Goal: Transaction & Acquisition: Purchase product/service

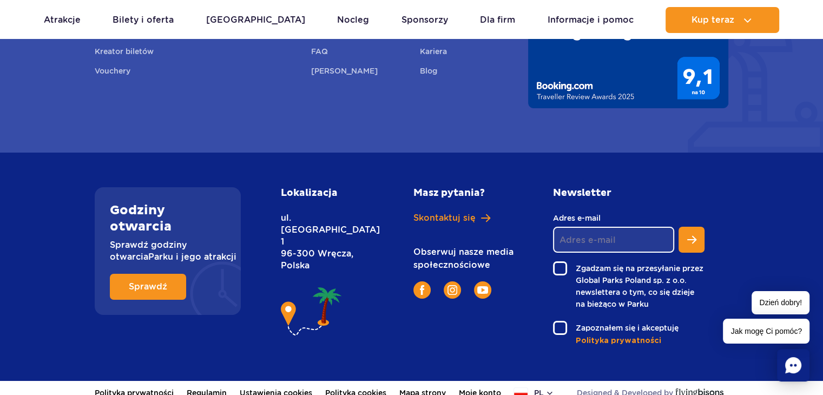
scroll to position [4042, 0]
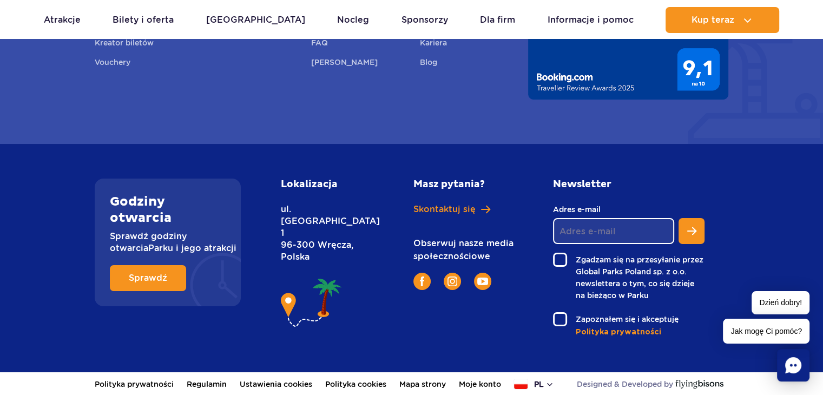
click at [540, 387] on button "pl" at bounding box center [534, 384] width 40 height 11
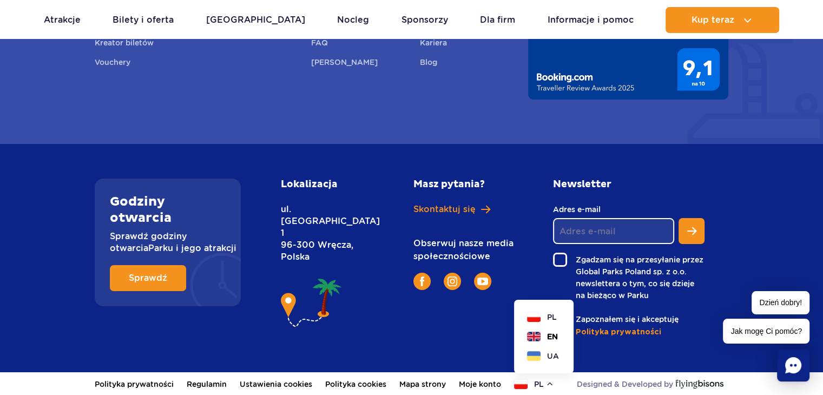
click at [544, 338] on button "EN" at bounding box center [542, 336] width 31 height 11
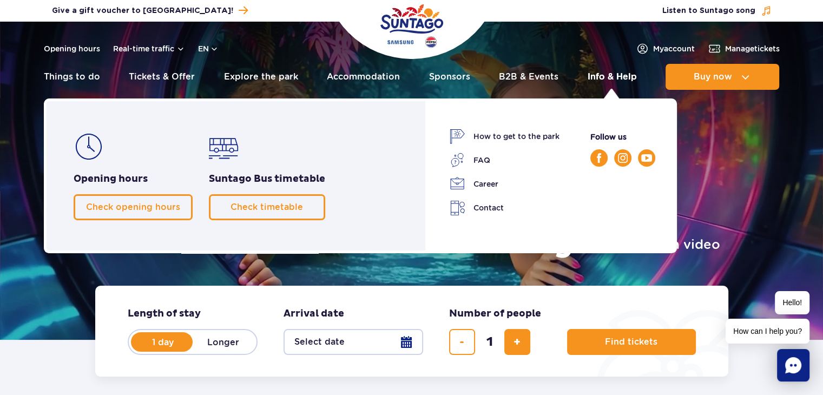
click at [622, 79] on link "Info & Help" at bounding box center [612, 77] width 49 height 26
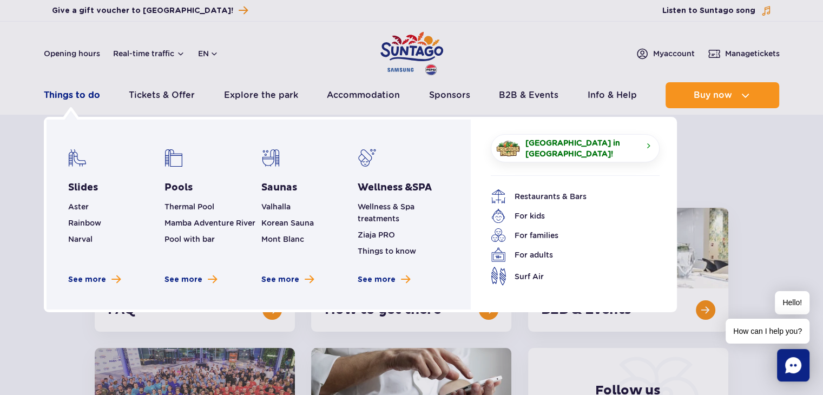
click at [84, 98] on link "Things to do" at bounding box center [72, 95] width 56 height 26
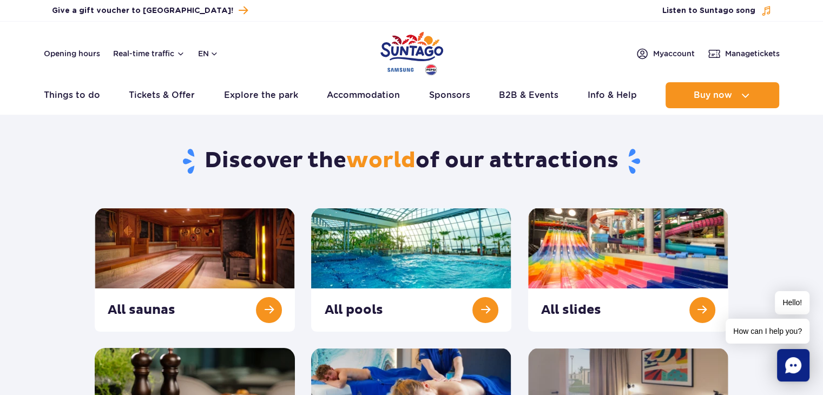
click at [409, 37] on img "Park of Poland" at bounding box center [411, 54] width 63 height 50
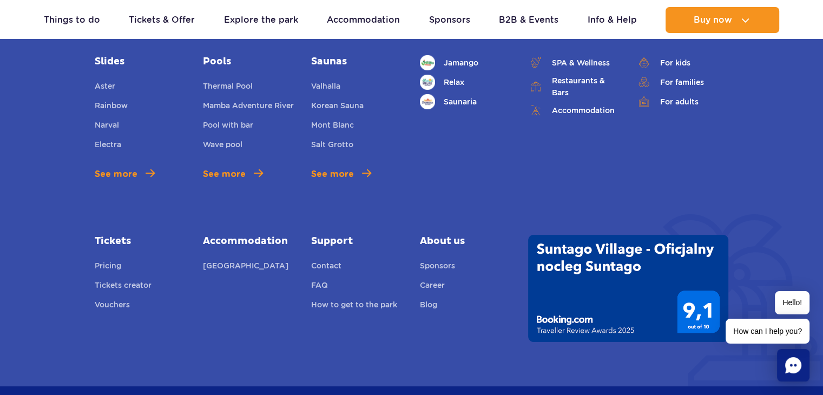
scroll to position [4033, 0]
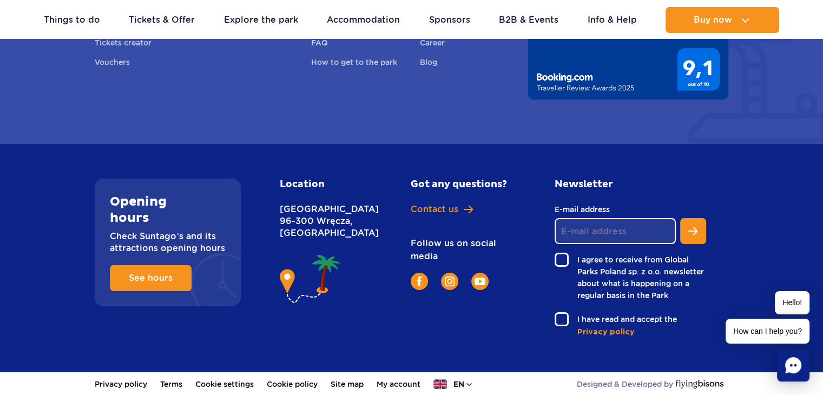
click at [462, 384] on button "en" at bounding box center [453, 384] width 40 height 11
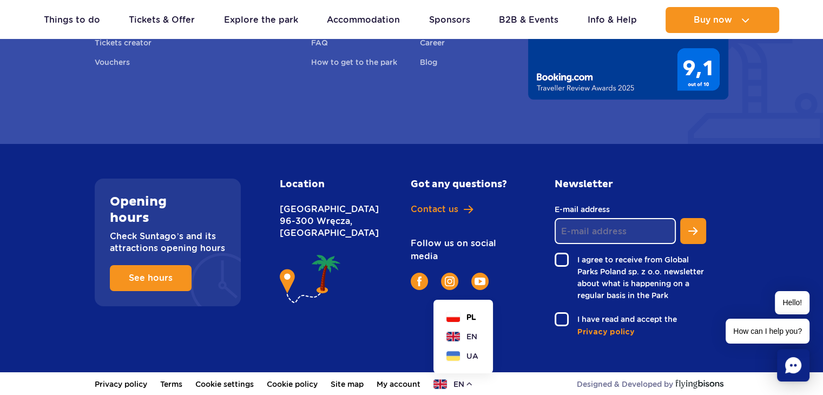
click at [470, 312] on button "PL" at bounding box center [461, 317] width 30 height 11
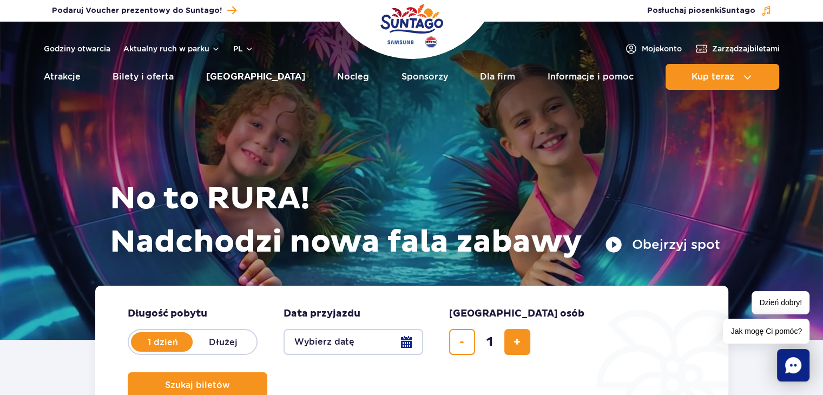
click at [247, 81] on link "[GEOGRAPHIC_DATA]" at bounding box center [255, 77] width 99 height 26
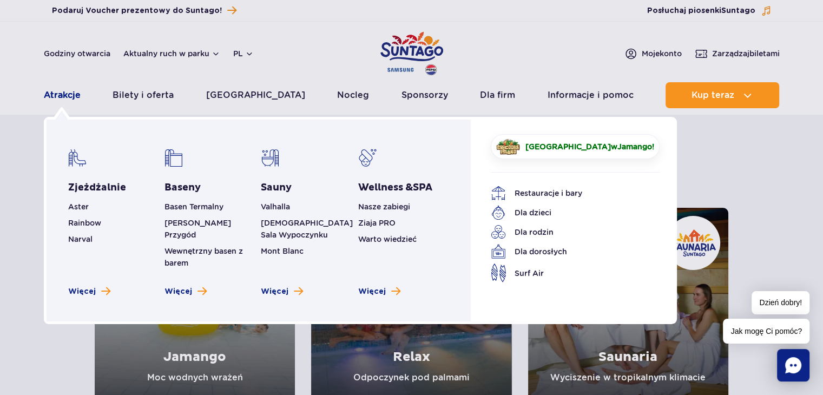
click at [57, 89] on link "Atrakcje" at bounding box center [62, 95] width 37 height 26
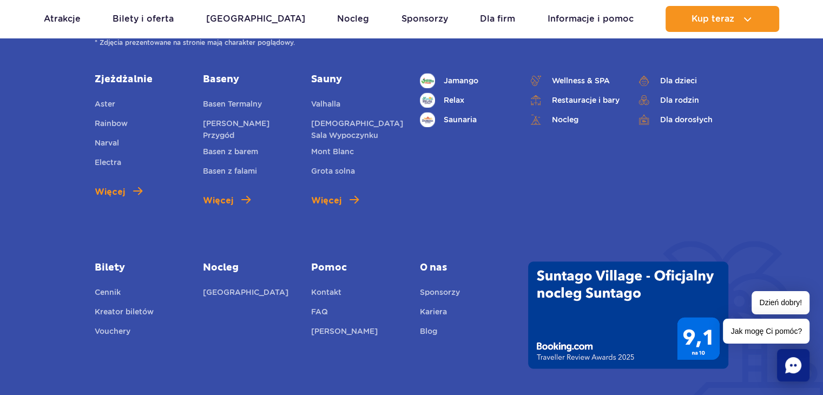
scroll to position [1580, 0]
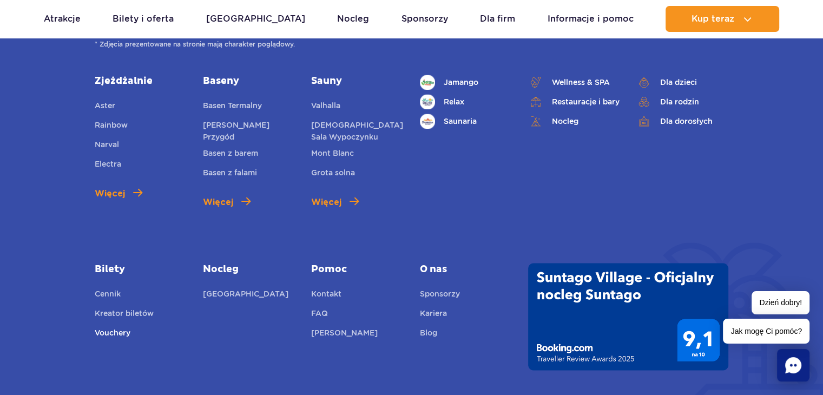
click at [124, 333] on link "Vouchery" at bounding box center [113, 334] width 36 height 15
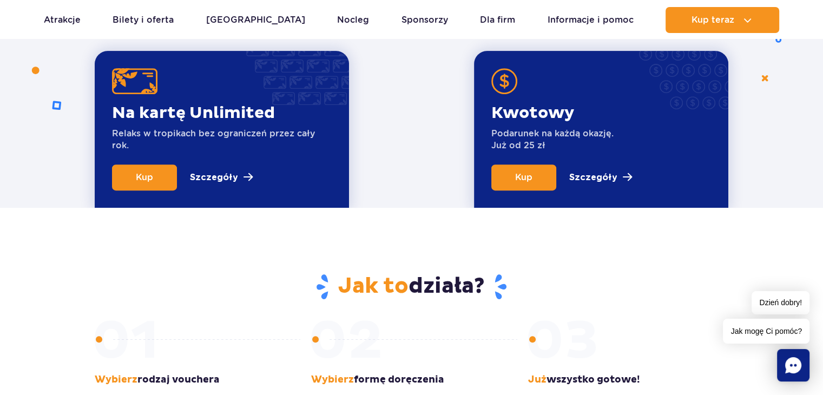
scroll to position [451, 0]
click at [526, 176] on span "Kup" at bounding box center [523, 177] width 17 height 10
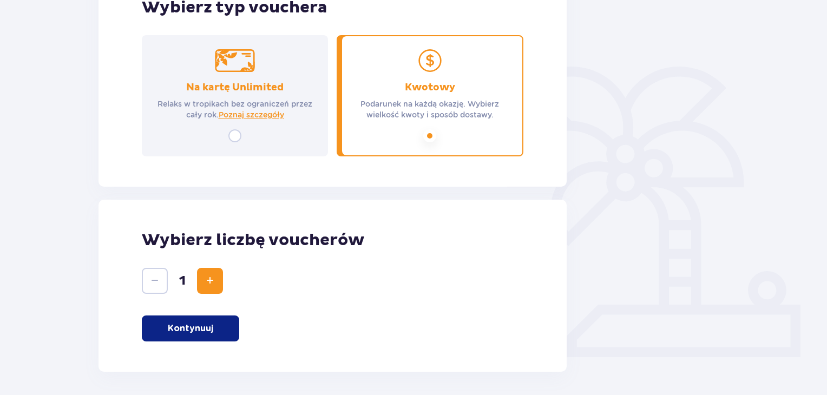
scroll to position [244, 0]
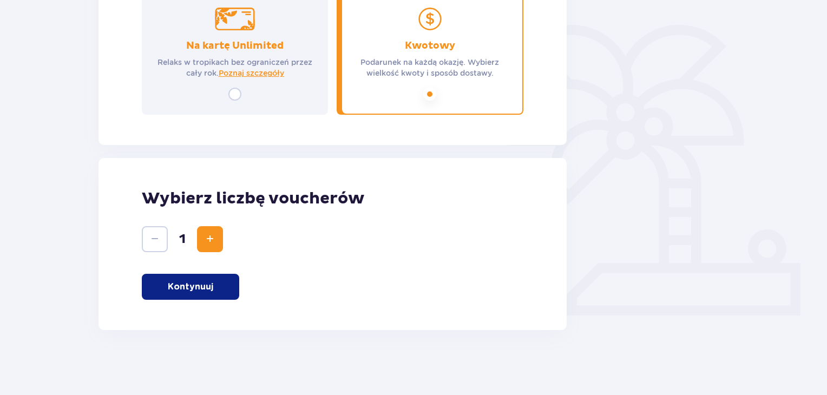
click at [225, 293] on button "Kontynuuj" at bounding box center [190, 287] width 97 height 26
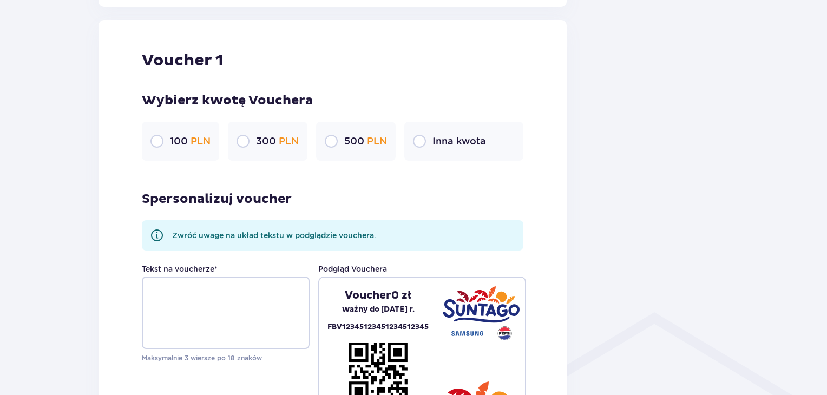
scroll to position [574, 0]
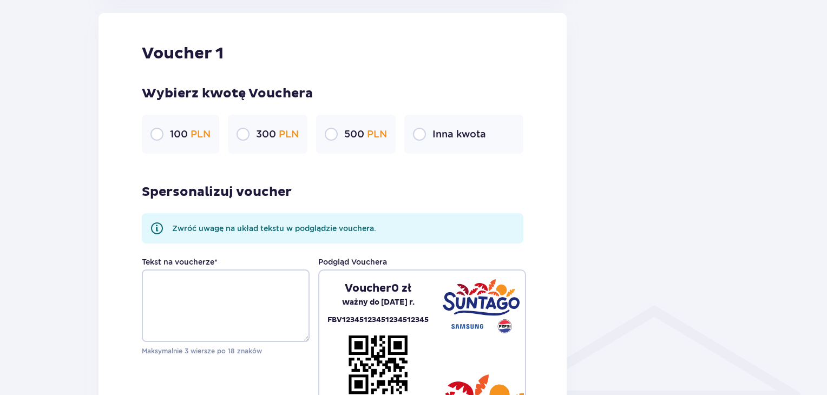
click at [272, 147] on div "300 PLN" at bounding box center [268, 134] width 80 height 39
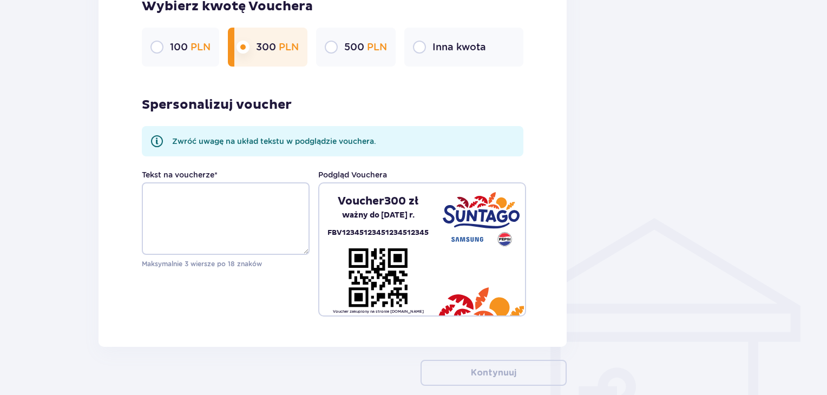
scroll to position [663, 0]
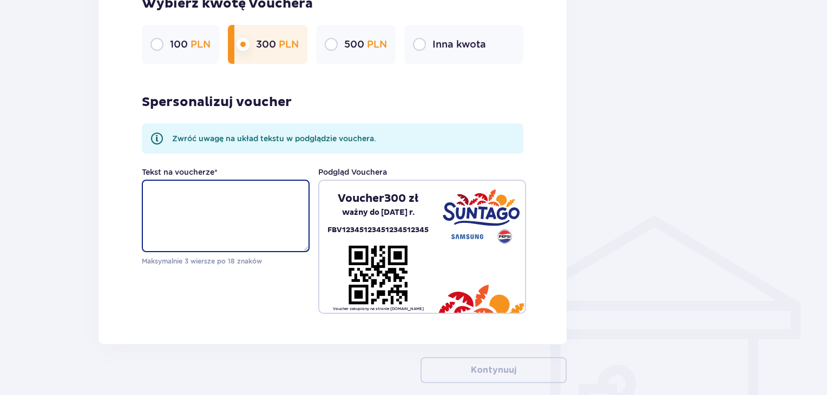
click at [230, 198] on textarea "Tekst na voucherze *" at bounding box center [226, 216] width 168 height 73
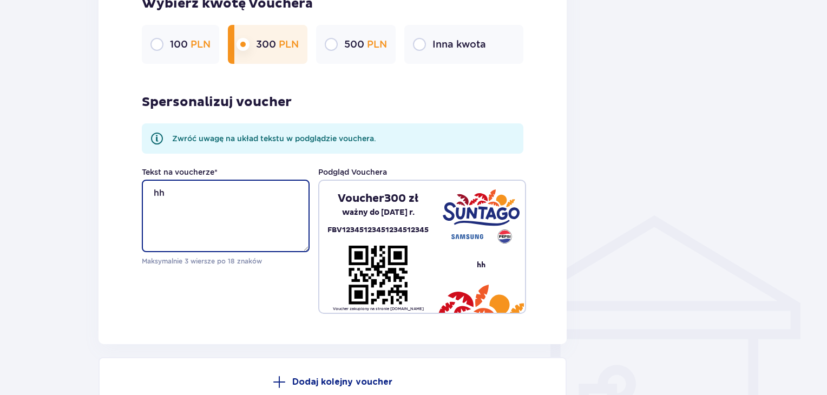
type textarea "h"
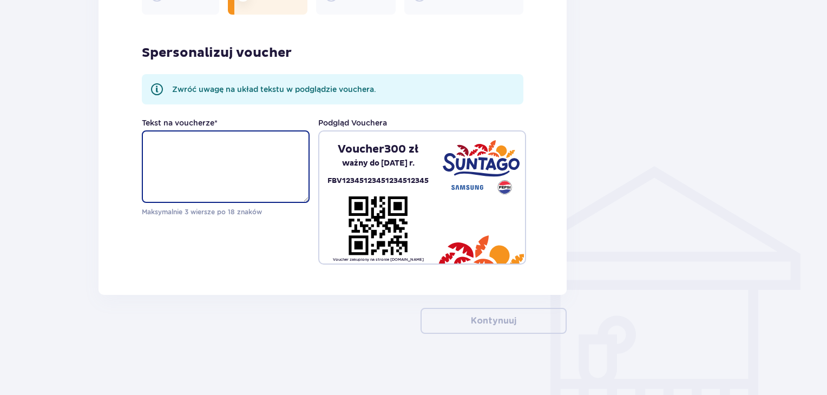
scroll to position [717, 0]
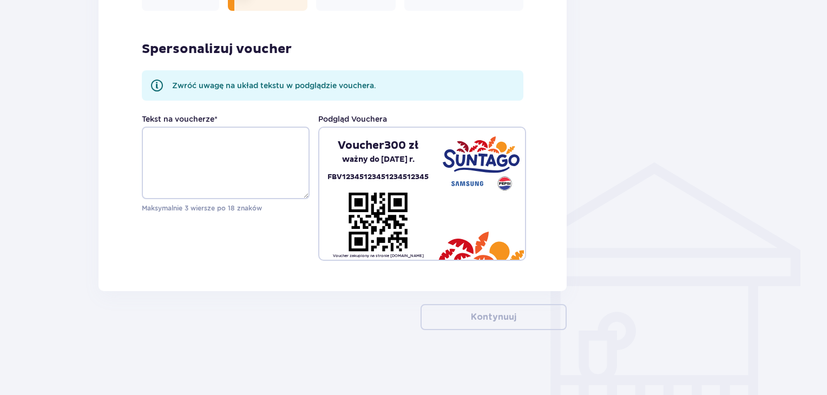
click at [257, 108] on div "Spersonalizuj voucher Zwróć uwagę na układ tekstu w podglądzie vouchera. Tekst …" at bounding box center [333, 139] width 382 height 241
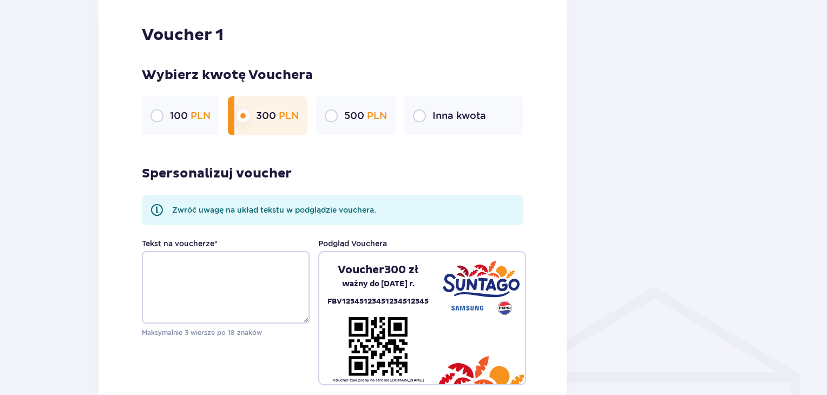
scroll to position [631, 0]
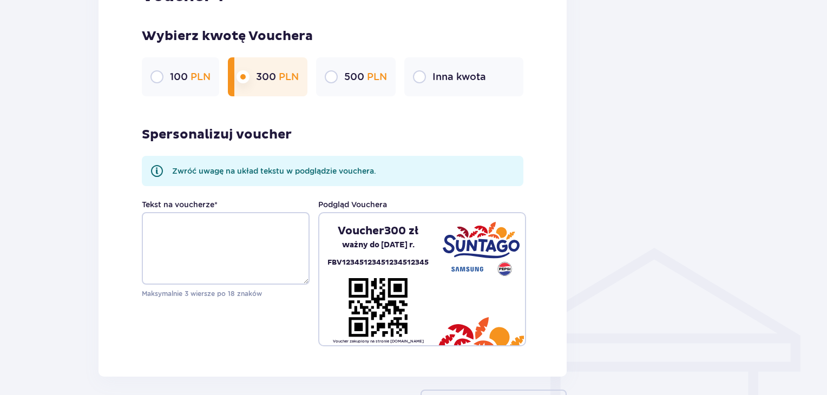
click at [459, 67] on div "Inna kwota" at bounding box center [463, 76] width 119 height 39
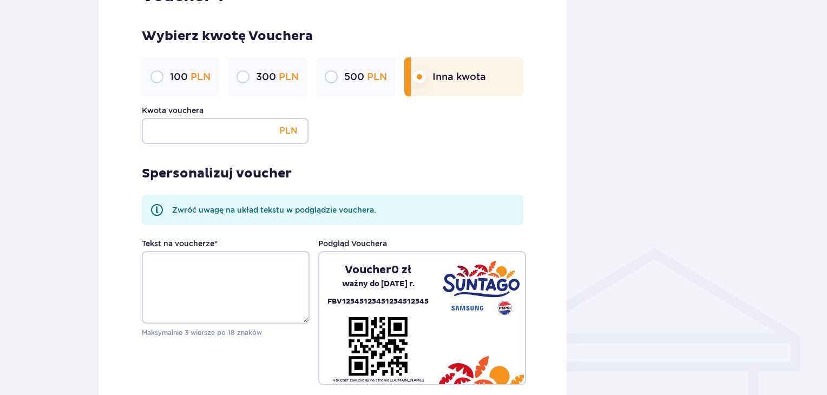
click at [360, 71] on p "500 PLN" at bounding box center [365, 76] width 43 height 13
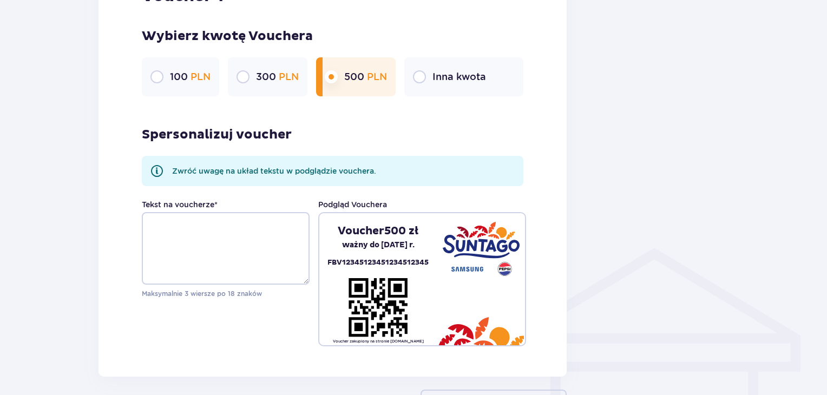
click at [478, 77] on p "Inna kwota" at bounding box center [459, 76] width 54 height 13
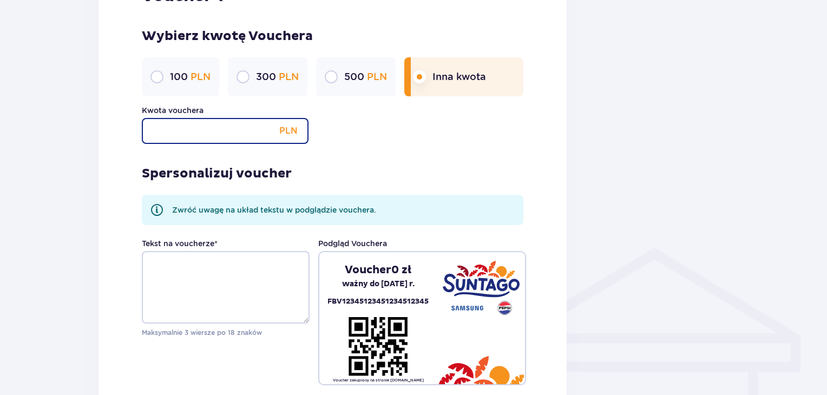
click at [273, 123] on input "Kwota vouchera" at bounding box center [225, 131] width 167 height 26
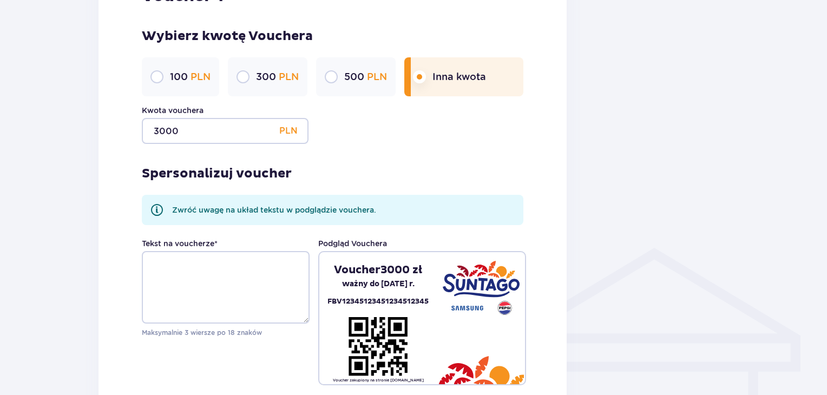
click at [425, 155] on div "Spersonalizuj voucher Zwróć uwagę na układ tekstu w podglądzie vouchera. Tekst …" at bounding box center [333, 264] width 382 height 241
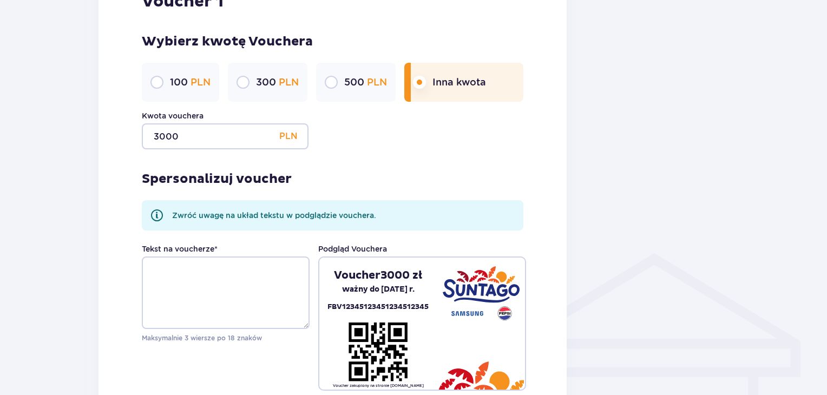
scroll to position [575, 0]
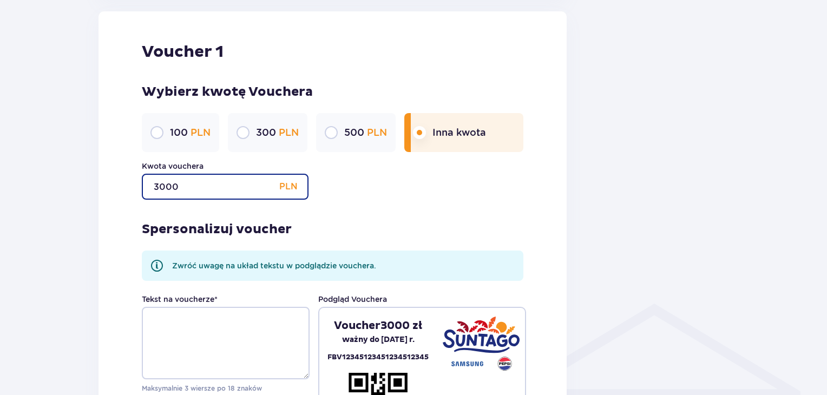
click at [205, 185] on input "3000" at bounding box center [225, 187] width 167 height 26
type input "3"
click at [186, 189] on input "9000" at bounding box center [225, 187] width 167 height 26
type input "9999"
click at [597, 232] on div at bounding box center [657, 14] width 162 height 991
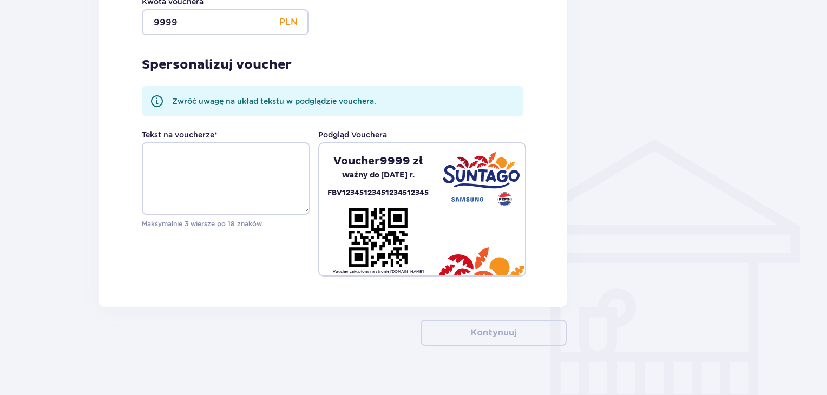
scroll to position [755, 0]
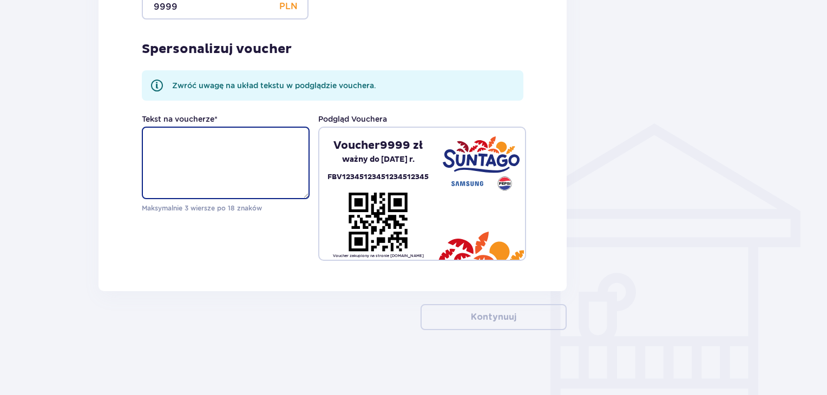
click at [229, 154] on textarea "Tekst na voucherze *" at bounding box center [226, 163] width 168 height 73
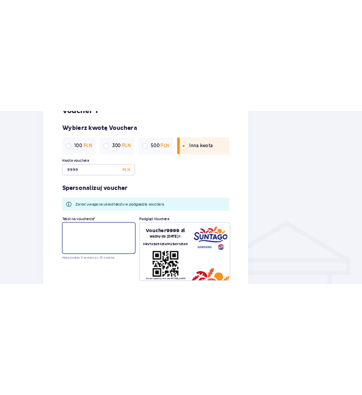
scroll to position [575, 0]
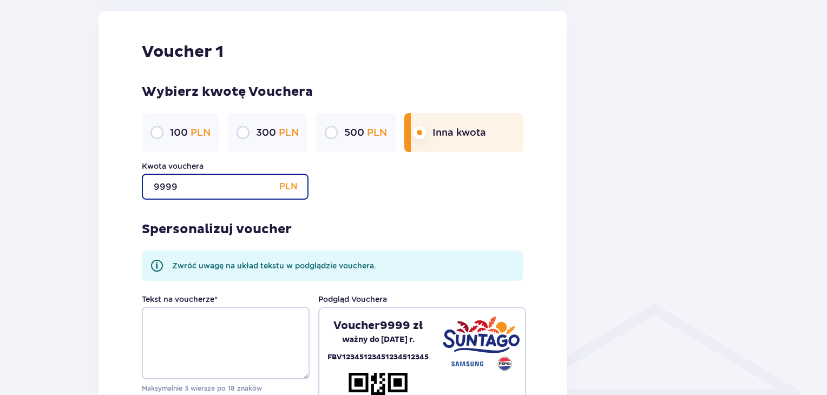
drag, startPoint x: 152, startPoint y: 187, endPoint x: 115, endPoint y: 187, distance: 36.3
click at [115, 187] on div "Voucher 1 Wybierz kwotę Vouchera 100 PLN 300 PLN 500 PLN Inna kwota Kwota vouch…" at bounding box center [332, 241] width 468 height 460
click at [324, 127] on div "500 PLN" at bounding box center [356, 132] width 80 height 39
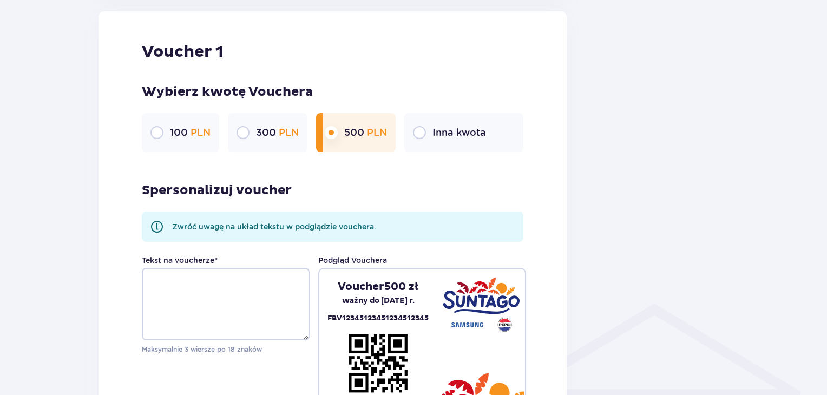
click at [167, 136] on div "100 PLN" at bounding box center [180, 132] width 77 height 39
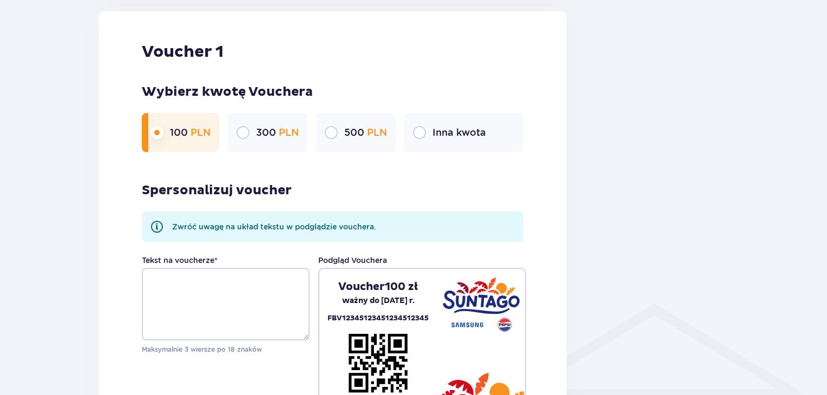
click at [258, 132] on p "300 PLN" at bounding box center [277, 132] width 43 height 13
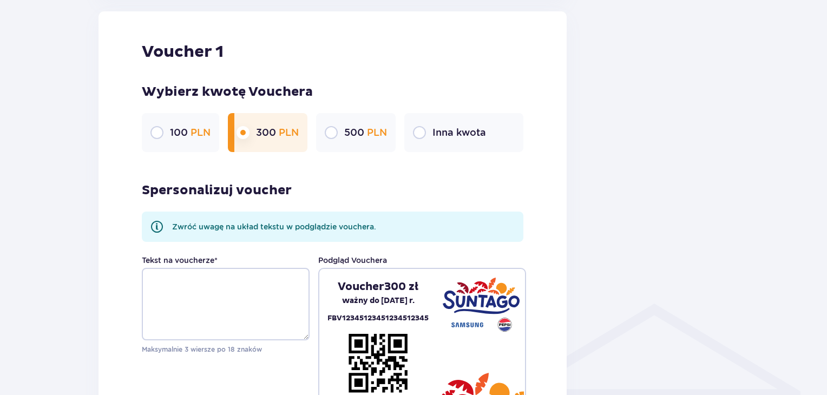
click at [350, 133] on p "500 PLN" at bounding box center [365, 132] width 43 height 13
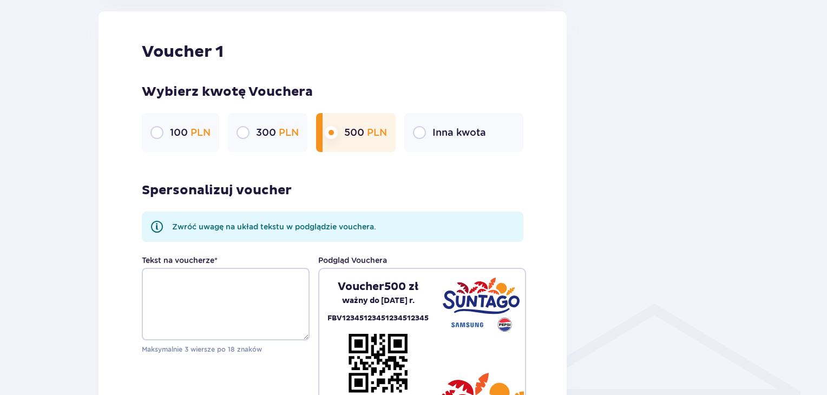
click at [236, 127] on div "300 PLN" at bounding box center [268, 132] width 80 height 39
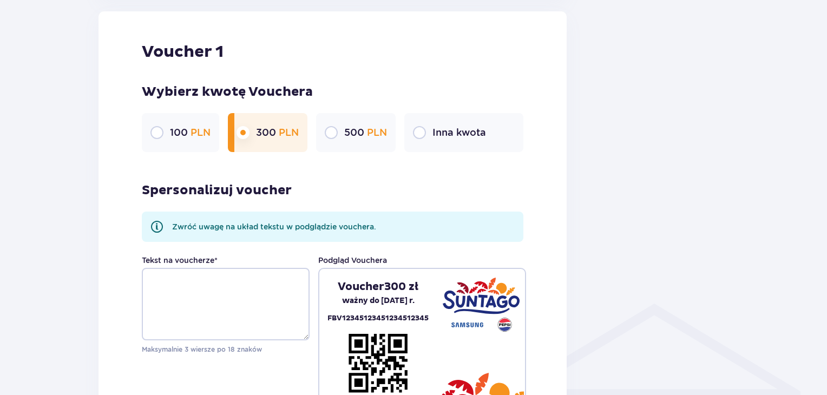
click at [352, 140] on div "500 PLN" at bounding box center [356, 132] width 80 height 39
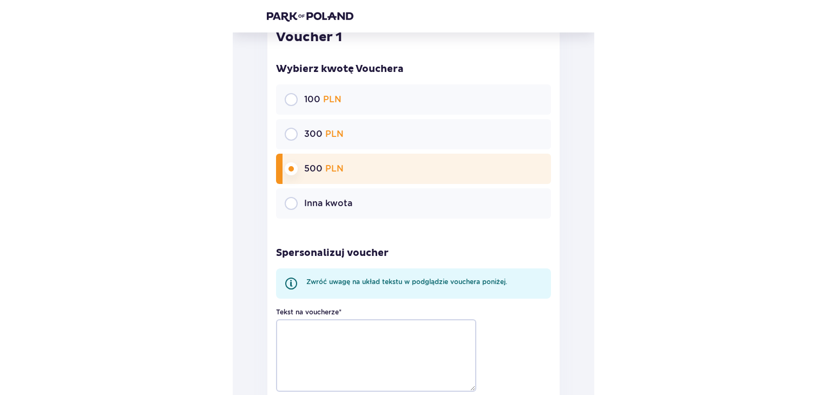
scroll to position [515, 0]
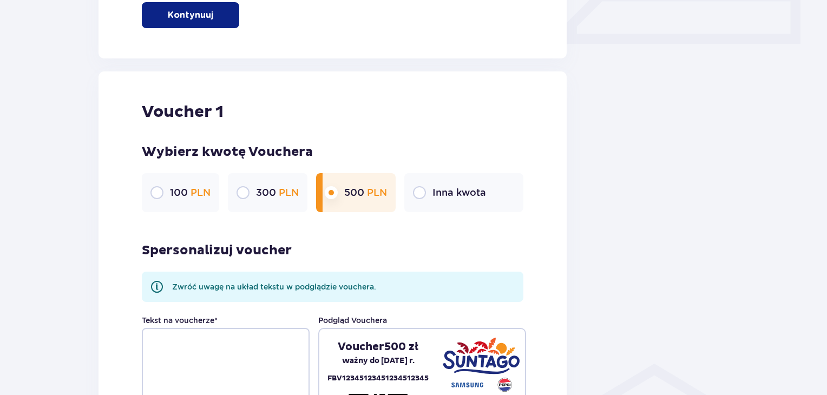
click at [343, 77] on div "Voucher 1 Wybierz kwotę Vouchera 100 PLN 300 PLN 500 PLN Inna kwota Spersonaliz…" at bounding box center [332, 281] width 468 height 421
click at [307, 189] on div "300 PLN" at bounding box center [268, 192] width 80 height 39
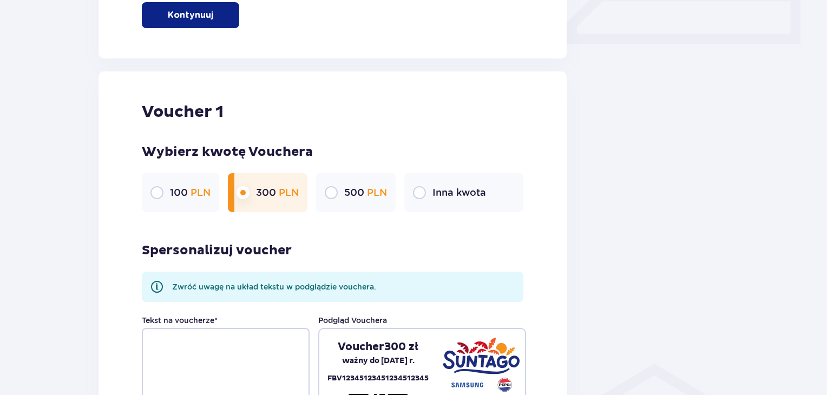
click at [213, 185] on div "100 PLN" at bounding box center [180, 192] width 77 height 39
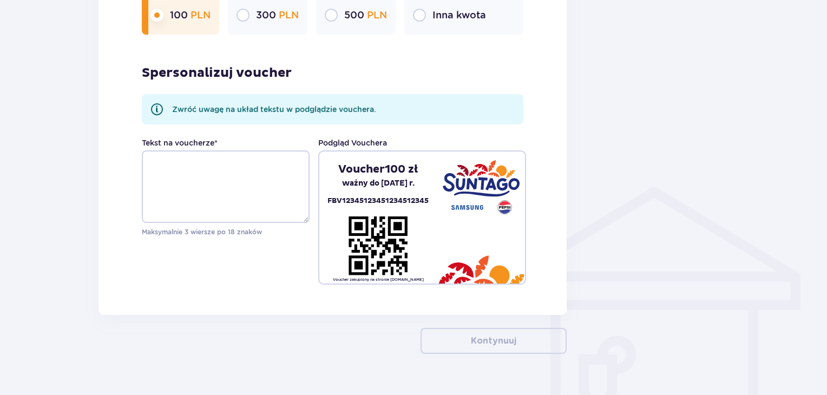
scroll to position [696, 0]
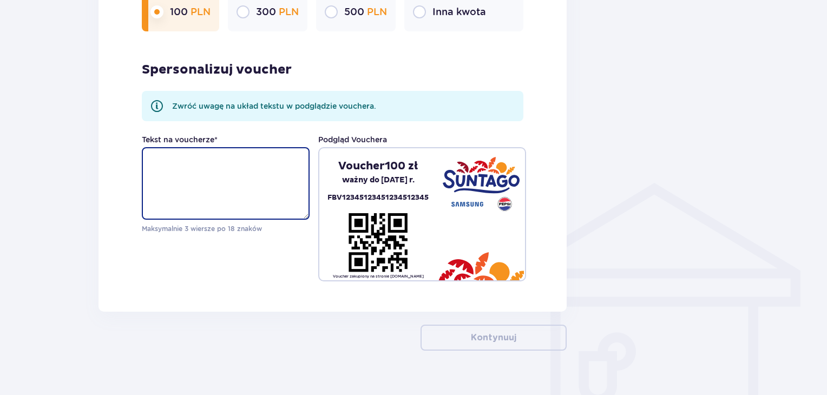
click at [271, 159] on textarea "Tekst na voucherze *" at bounding box center [226, 183] width 168 height 73
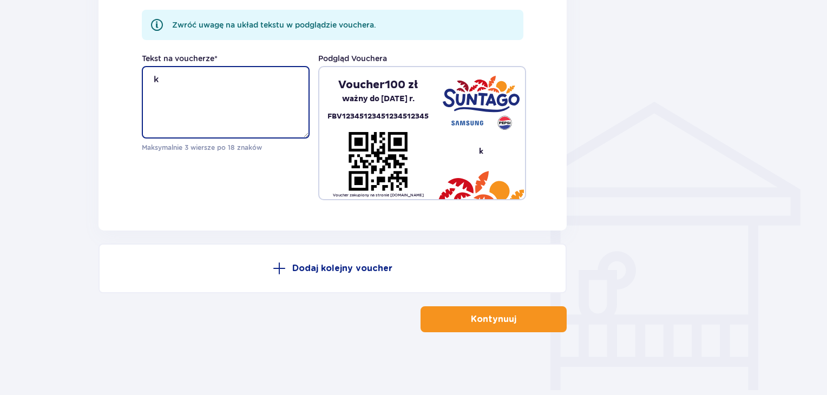
scroll to position [779, 0]
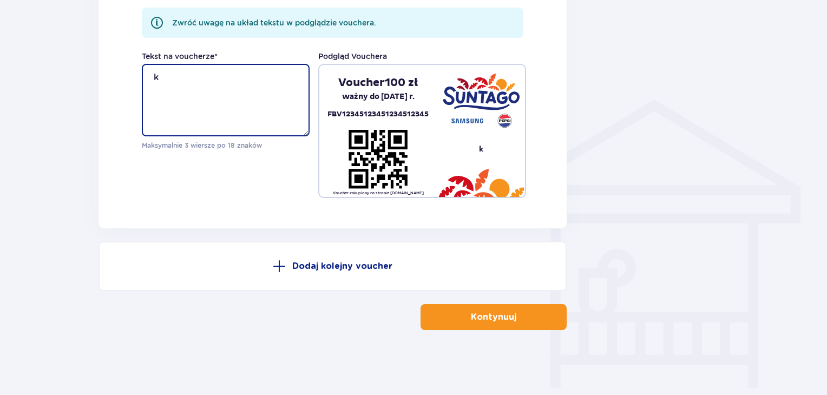
type textarea "k"
click at [461, 306] on button "Kontynuuj" at bounding box center [493, 317] width 146 height 26
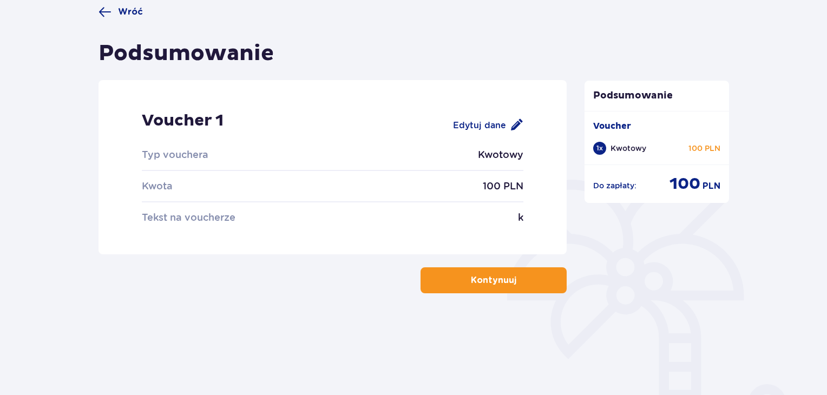
scroll to position [90, 0]
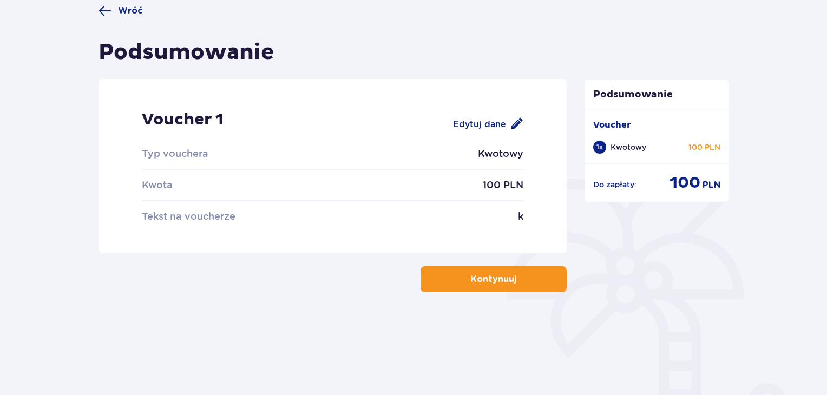
click at [500, 127] on div "Edytuj dane" at bounding box center [488, 123] width 70 height 13
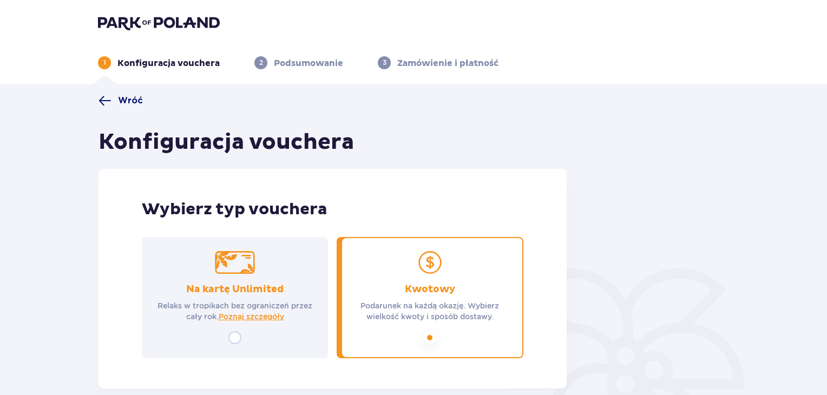
click at [121, 102] on span "Wróć" at bounding box center [130, 101] width 25 height 12
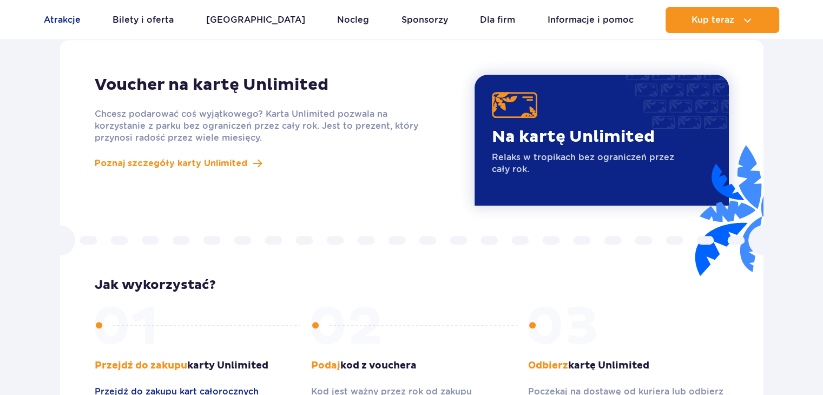
scroll to position [939, 0]
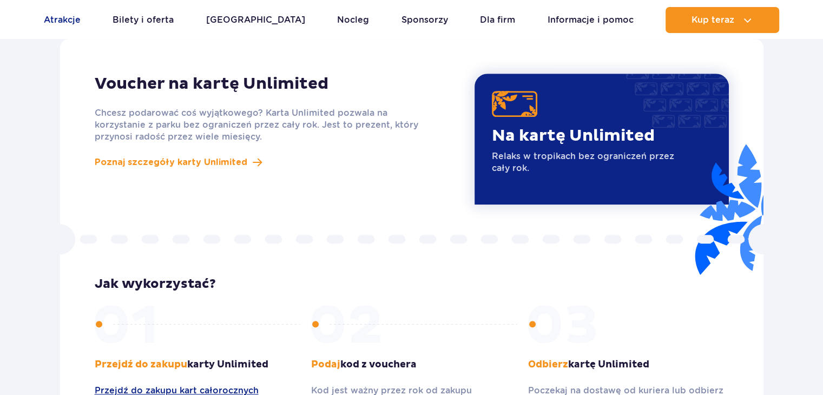
click at [56, 19] on link "Atrakcje" at bounding box center [62, 20] width 37 height 26
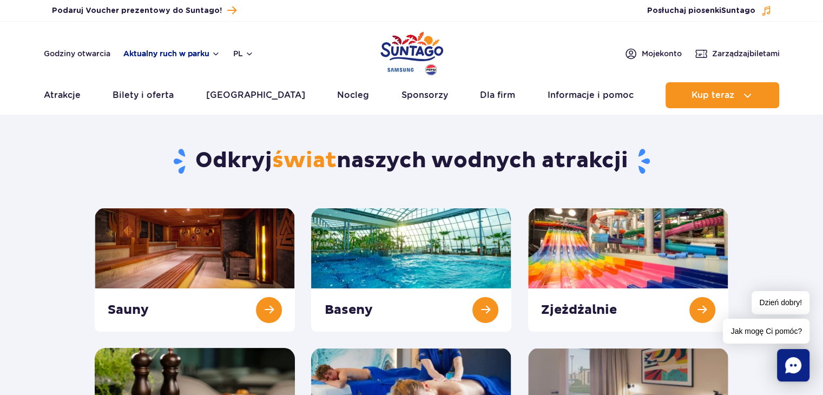
click at [173, 53] on button "Aktualny ruch w parku" at bounding box center [171, 53] width 97 height 9
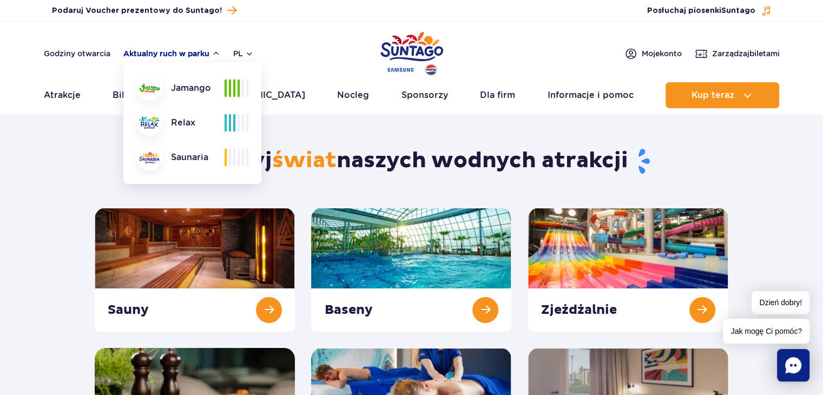
click at [180, 54] on button "Aktualny ruch w parku" at bounding box center [171, 53] width 97 height 9
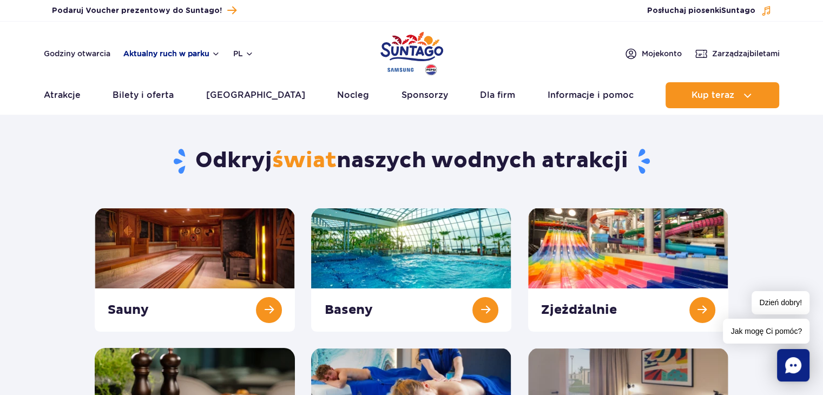
click at [144, 56] on button "Aktualny ruch w parku" at bounding box center [171, 53] width 97 height 9
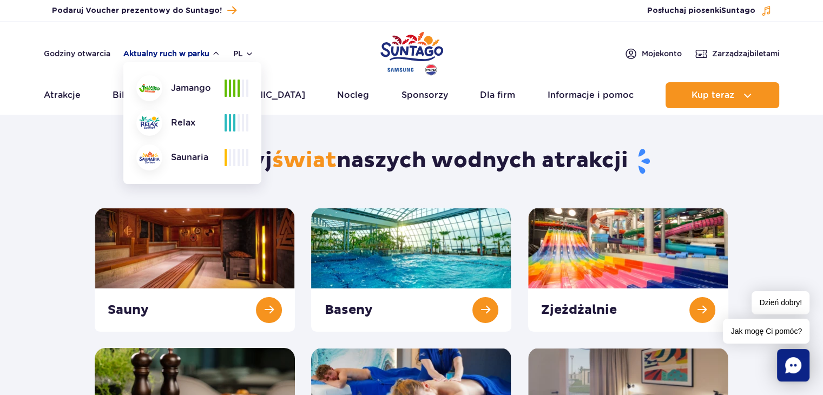
click at [144, 56] on button "Aktualny ruch w parku" at bounding box center [171, 53] width 97 height 9
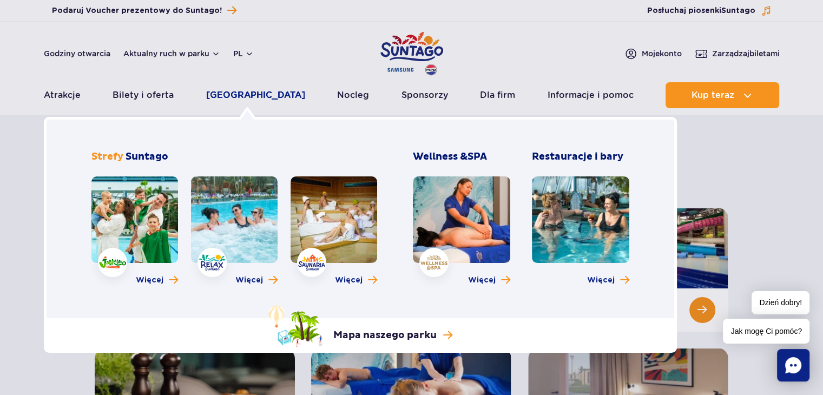
click at [242, 93] on link "[GEOGRAPHIC_DATA]" at bounding box center [255, 95] width 99 height 26
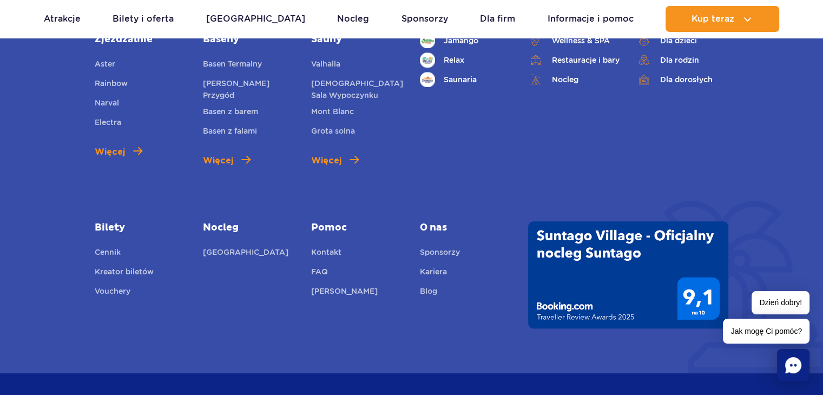
scroll to position [812, 0]
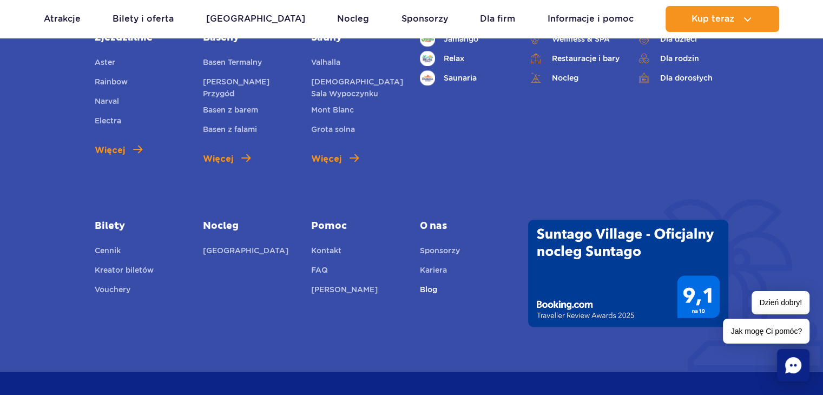
click at [433, 291] on link "Blog" at bounding box center [428, 291] width 17 height 15
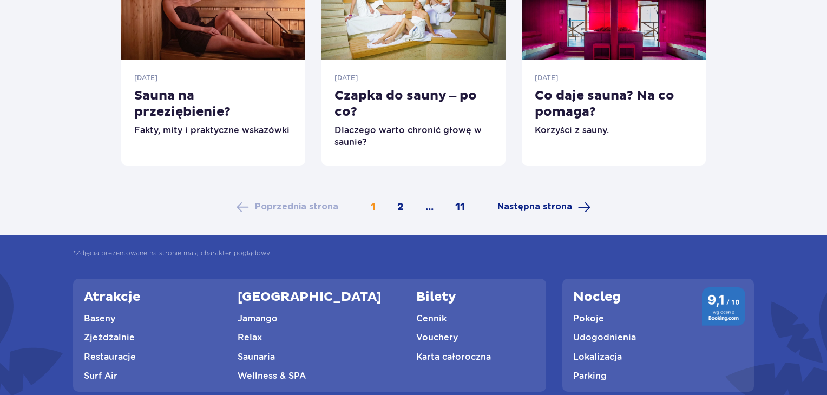
scroll to position [683, 0]
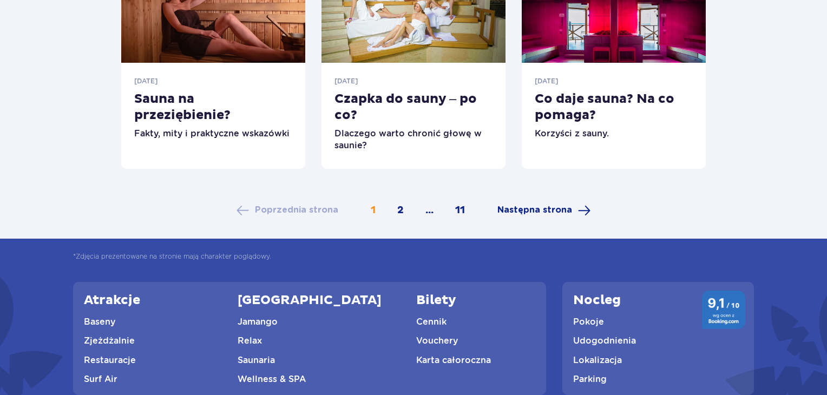
click at [463, 209] on link "11" at bounding box center [460, 211] width 26 height 12
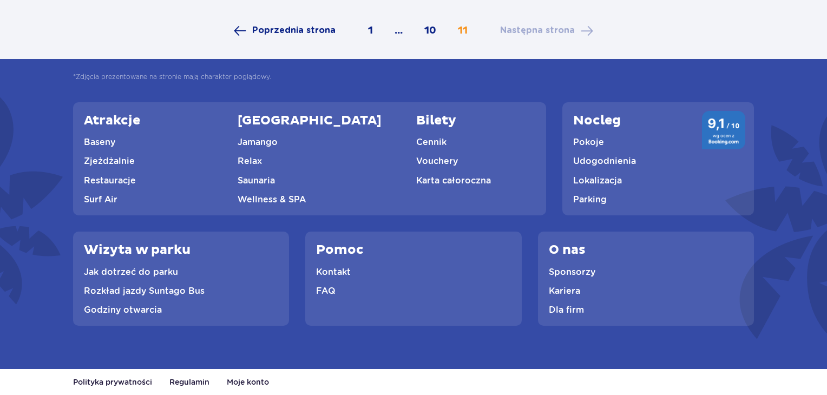
scroll to position [490, 0]
click at [592, 160] on link "Udogodnienia" at bounding box center [604, 160] width 63 height 10
click at [255, 146] on link "Jamango" at bounding box center [258, 141] width 40 height 10
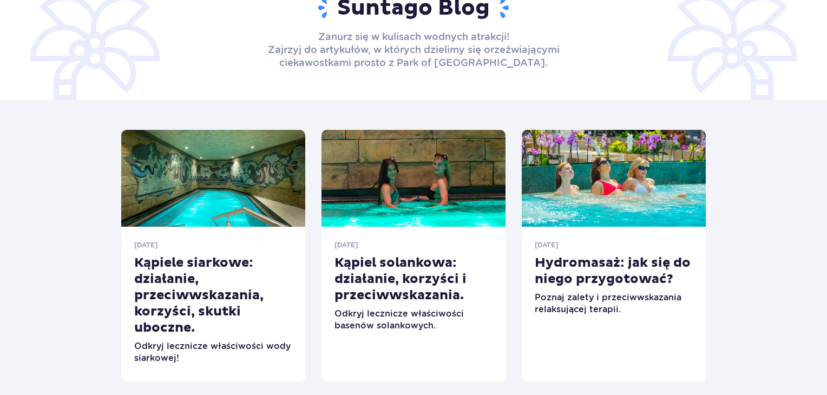
scroll to position [0, 0]
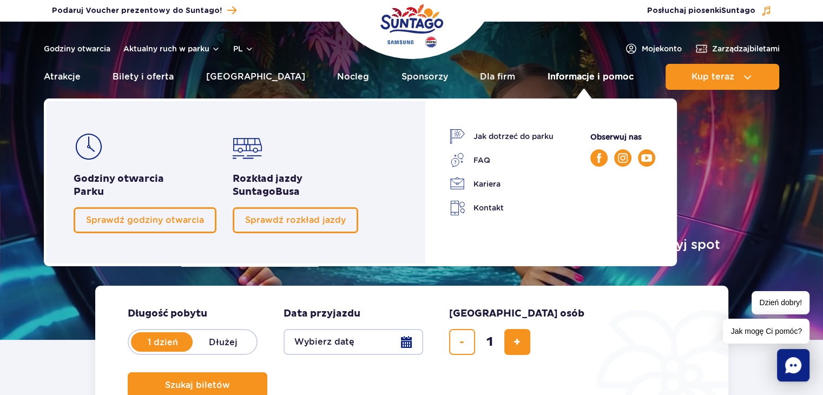
click at [589, 80] on link "Informacje i pomoc" at bounding box center [591, 77] width 86 height 26
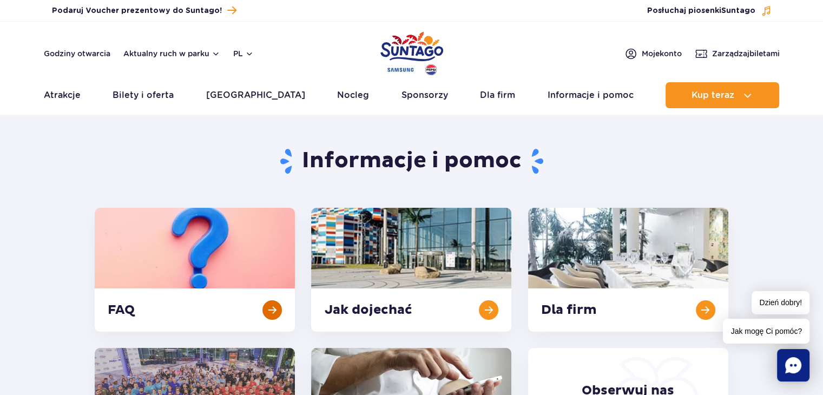
click at [253, 249] on link at bounding box center [195, 270] width 200 height 124
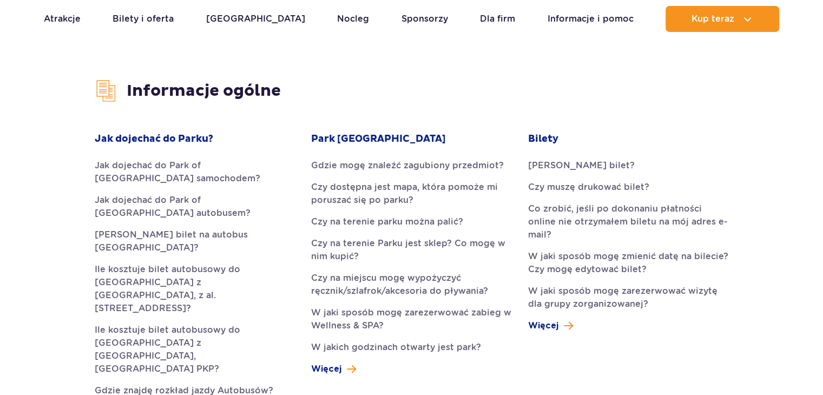
scroll to position [271, 0]
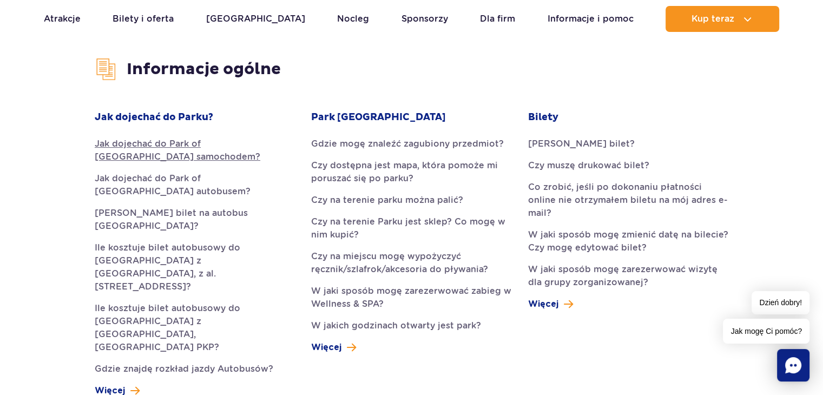
click at [130, 152] on link "Jak dojechać do Park of Poland samochodem?" at bounding box center [195, 150] width 200 height 26
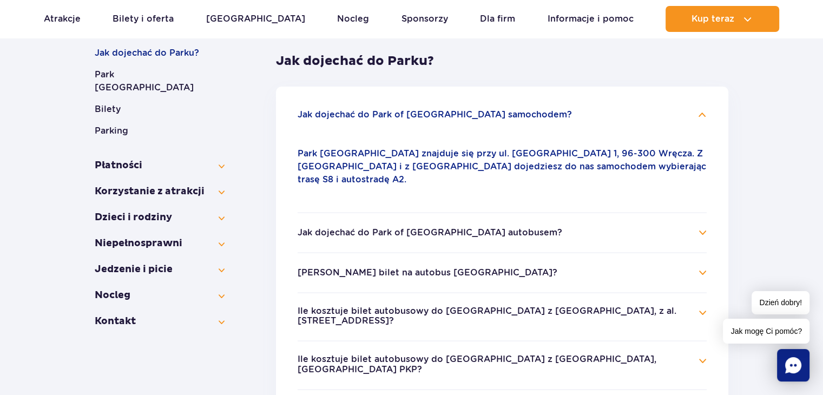
scroll to position [346, 0]
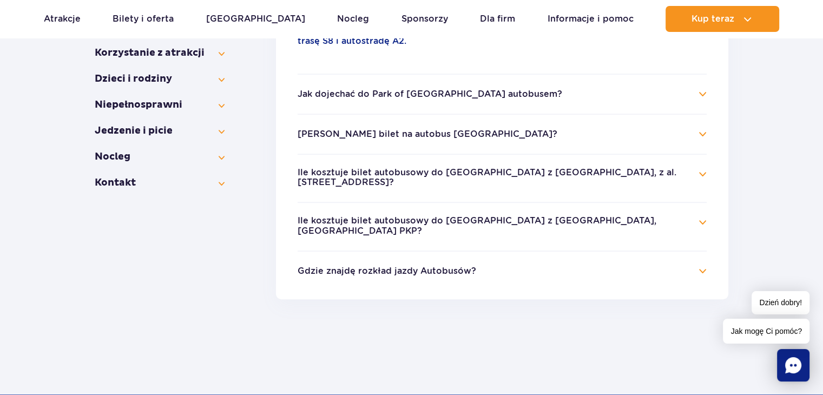
click at [558, 88] on h4 "Jak dojechać do Park of Poland autobusem?" at bounding box center [502, 94] width 409 height 13
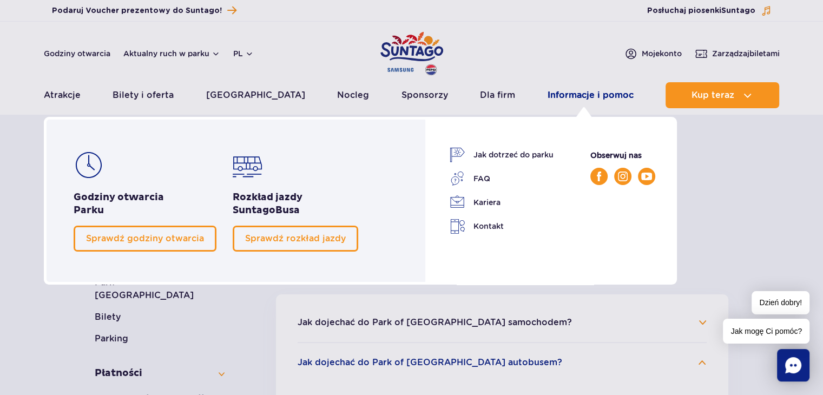
click at [587, 97] on link "Informacje i pomoc" at bounding box center [591, 95] width 86 height 26
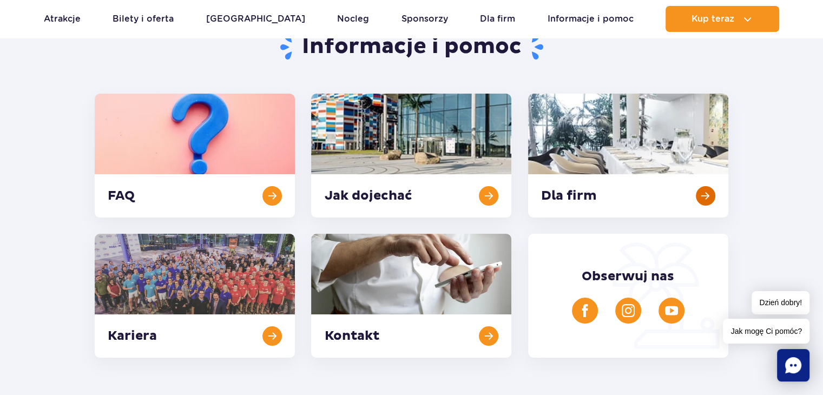
scroll to position [90, 0]
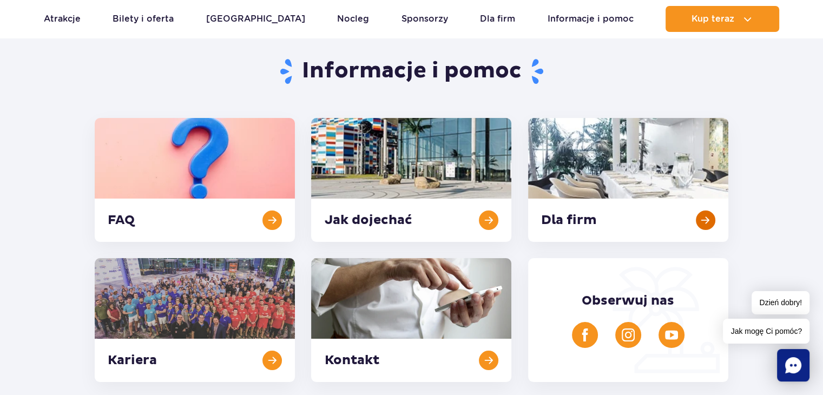
click at [704, 204] on link at bounding box center [628, 180] width 200 height 124
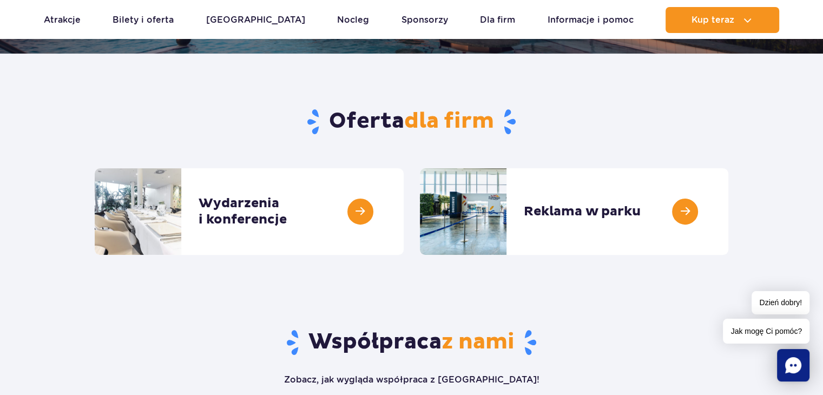
scroll to position [360, 0]
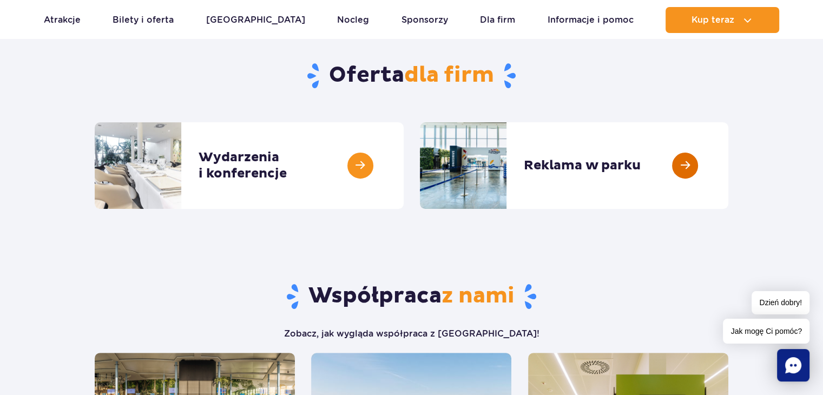
click at [728, 160] on link at bounding box center [728, 165] width 0 height 87
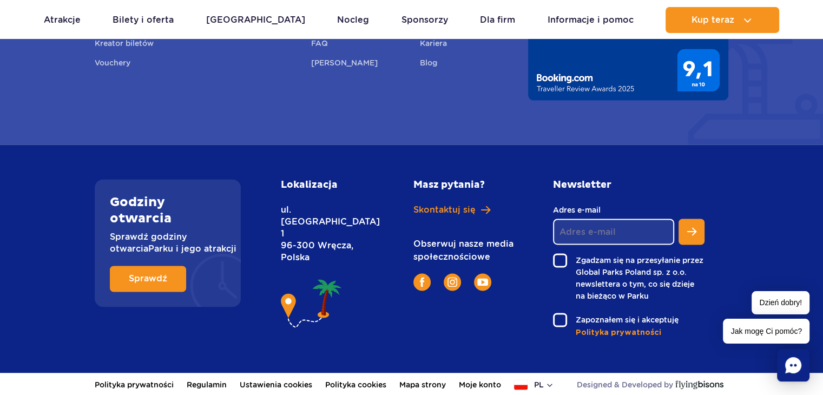
scroll to position [1556, 0]
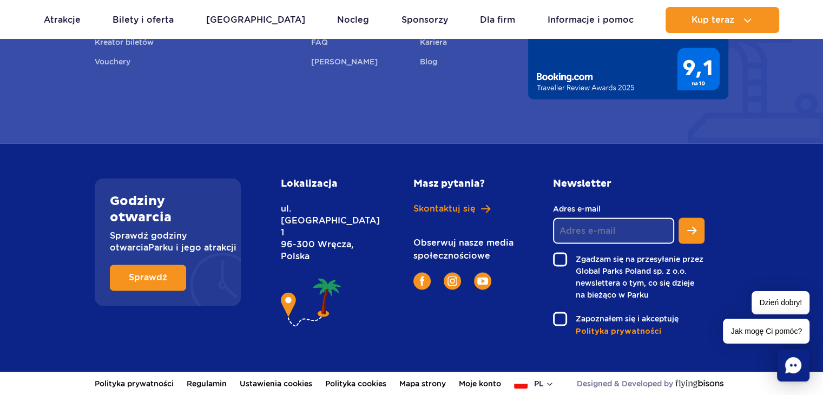
click at [707, 383] on img at bounding box center [699, 383] width 48 height 9
